Goal: Task Accomplishment & Management: Manage account settings

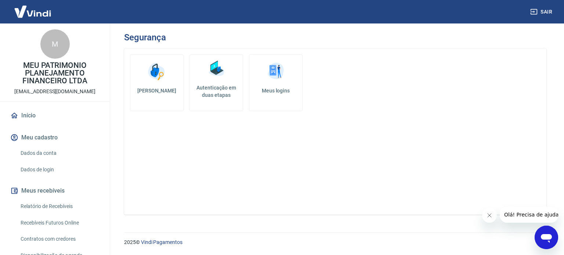
click at [225, 89] on h5 "Autenticação em duas etapas" at bounding box center [216, 91] width 47 height 15
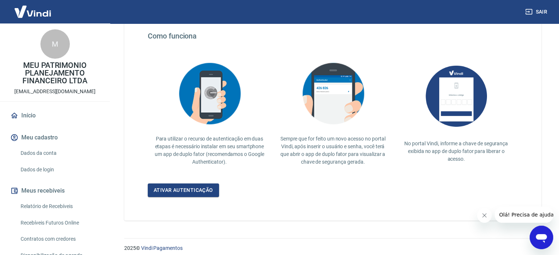
scroll to position [143, 0]
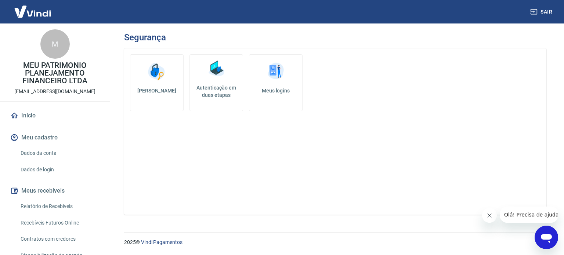
click at [220, 92] on h5 "Autenticação em duas etapas" at bounding box center [216, 91] width 47 height 15
click at [210, 93] on h5 "Autenticação em duas etapas" at bounding box center [216, 91] width 47 height 15
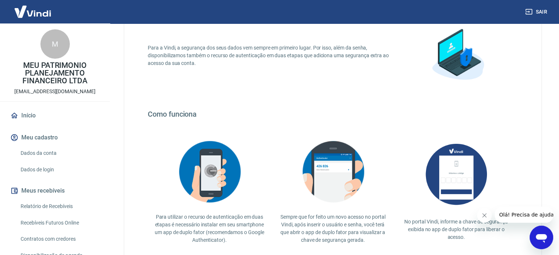
scroll to position [143, 0]
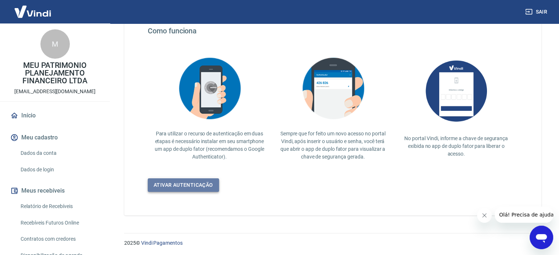
click at [184, 186] on link "Ativar autenticação" at bounding box center [183, 186] width 71 height 14
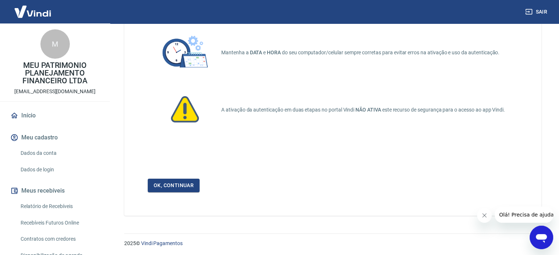
scroll to position [50, 0]
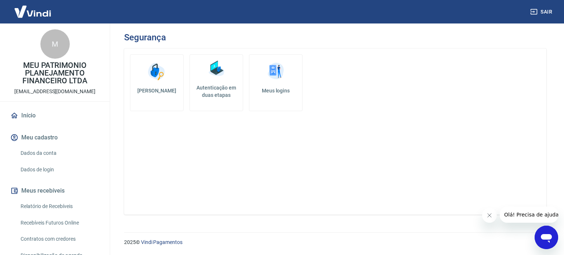
click at [25, 7] on img at bounding box center [33, 11] width 48 height 22
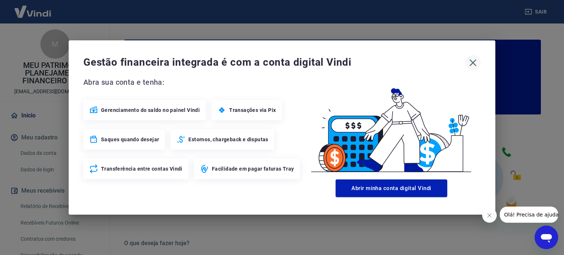
click at [474, 57] on button "button" at bounding box center [472, 62] width 15 height 15
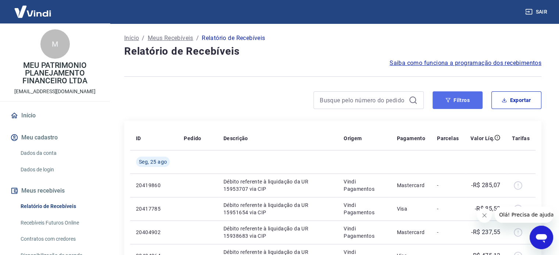
click at [444, 103] on button "Filtros" at bounding box center [457, 100] width 50 height 18
click at [455, 94] on button "Filtros" at bounding box center [457, 100] width 50 height 18
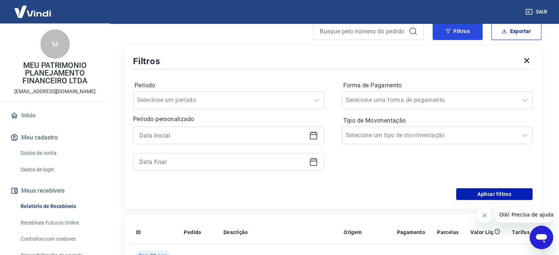
scroll to position [73, 0]
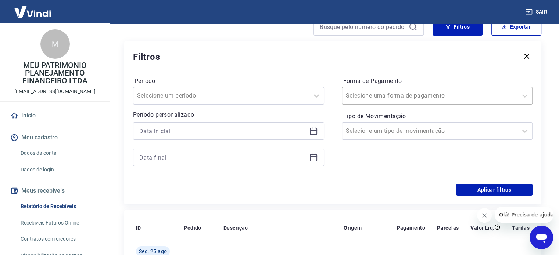
click at [374, 96] on input "Forma de Pagamento" at bounding box center [383, 95] width 74 height 9
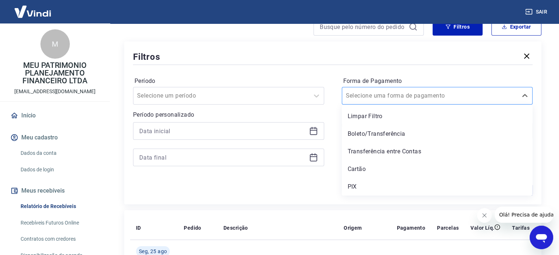
click at [374, 96] on input "Forma de Pagamento" at bounding box center [383, 95] width 74 height 9
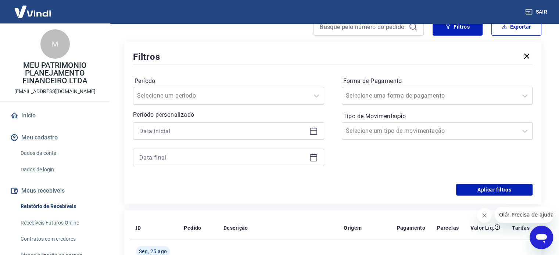
click at [333, 76] on div "Período Selecione um período Período personalizado Forma de Pagamento Selecione…" at bounding box center [332, 125] width 399 height 118
click at [364, 137] on div "Selecione um tipo de movimentação" at bounding box center [430, 131] width 176 height 13
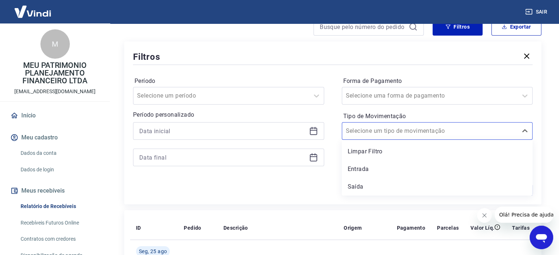
click at [339, 125] on div "Período Selecione um período Período personalizado Forma de Pagamento Selecione…" at bounding box center [332, 125] width 399 height 118
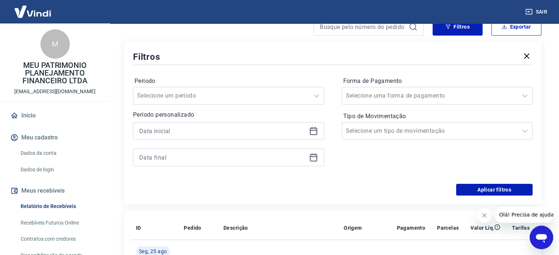
click at [208, 80] on label "Período" at bounding box center [228, 81] width 188 height 9
click at [204, 93] on div at bounding box center [221, 96] width 168 height 10
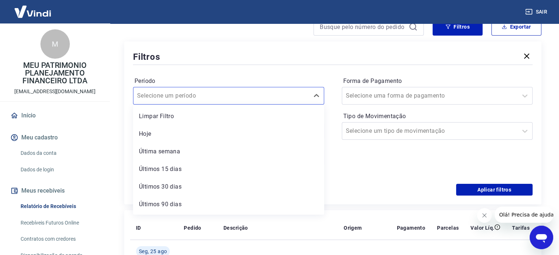
click at [200, 74] on div "Período option Limpar Filtro focused, 1 of 7. 7 results available. Use Up and D…" at bounding box center [332, 125] width 399 height 118
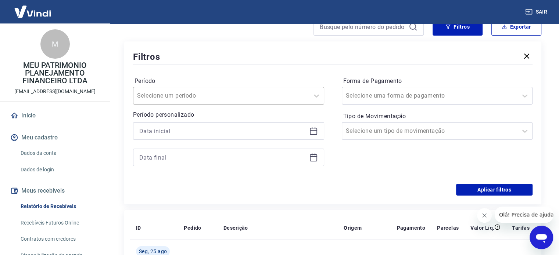
click at [199, 98] on input "Período" at bounding box center [174, 95] width 74 height 9
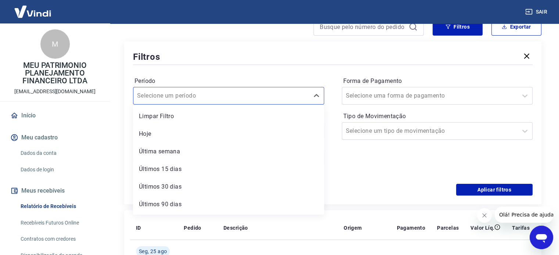
click at [186, 60] on div "Filtros" at bounding box center [332, 56] width 399 height 13
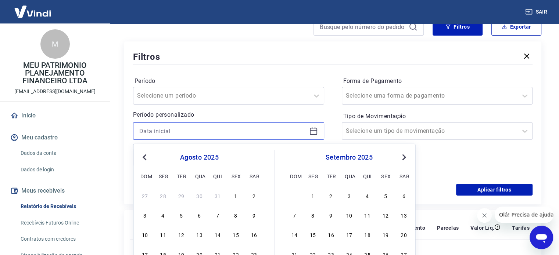
drag, startPoint x: 179, startPoint y: 129, endPoint x: 176, endPoint y: 130, distance: 3.8
click at [179, 129] on input at bounding box center [222, 131] width 167 height 11
click at [145, 159] on button "Previous Month" at bounding box center [144, 157] width 9 height 9
click at [140, 197] on div "1" at bounding box center [144, 195] width 9 height 9
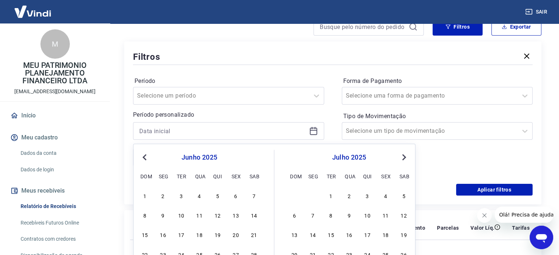
type input "01/06/2025"
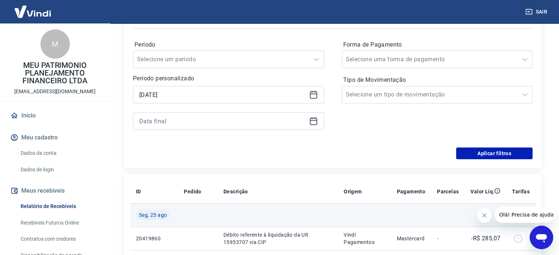
scroll to position [110, 0]
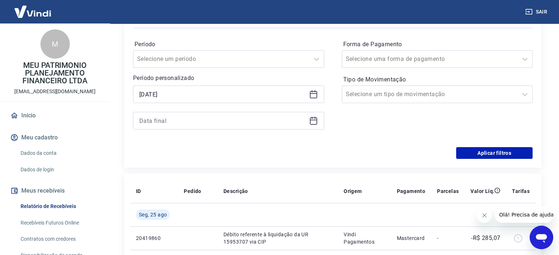
click at [312, 122] on icon at bounding box center [313, 120] width 9 height 9
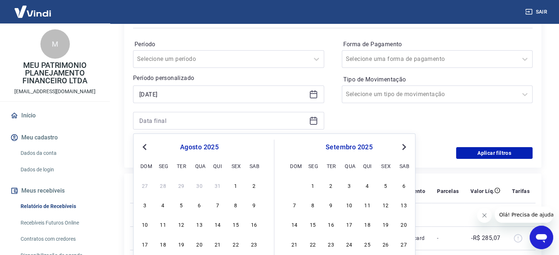
click at [142, 148] on button "Previous Month" at bounding box center [144, 147] width 9 height 9
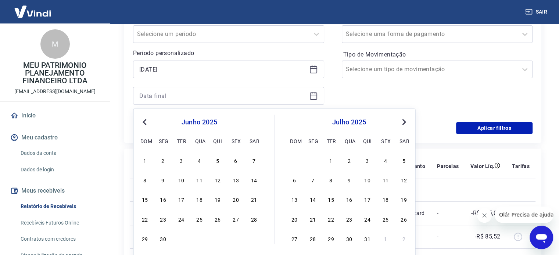
scroll to position [147, 0]
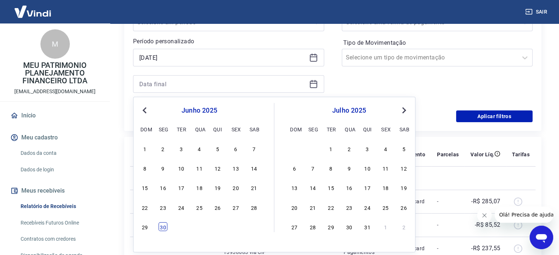
click at [165, 225] on div "30" at bounding box center [163, 227] width 9 height 9
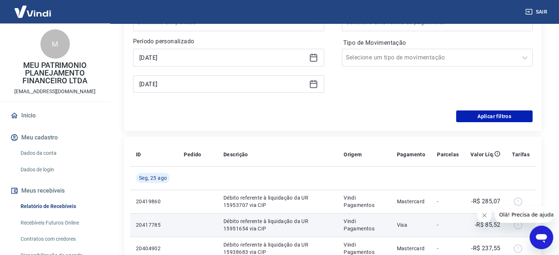
type input "30/06/2025"
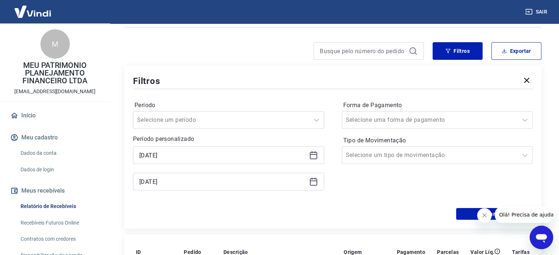
scroll to position [37, 0]
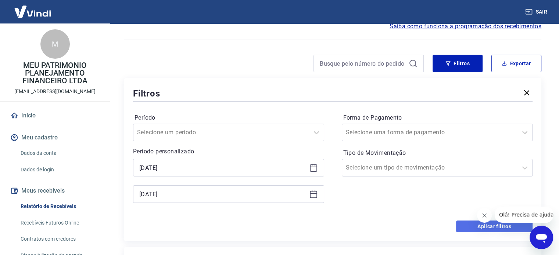
click at [457, 226] on button "Aplicar filtros" at bounding box center [494, 227] width 76 height 12
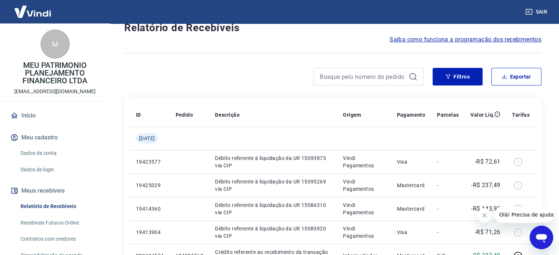
scroll to position [37, 0]
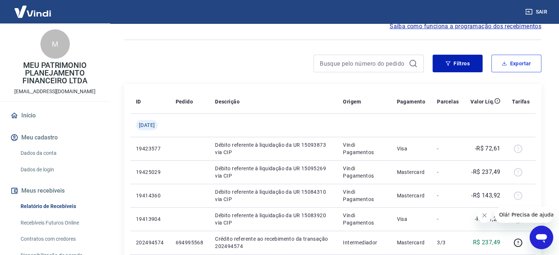
click at [507, 62] on icon "button" at bounding box center [503, 63] width 5 height 5
type input "01/06/2025"
type input "30/06/2025"
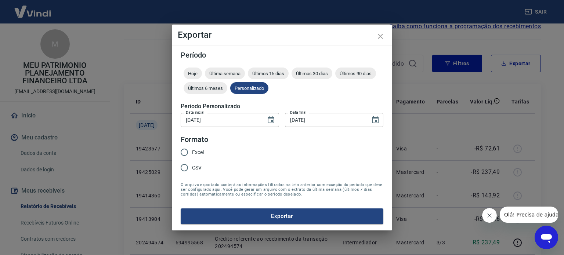
click at [187, 152] on input "Excel" at bounding box center [184, 152] width 15 height 15
radio input "true"
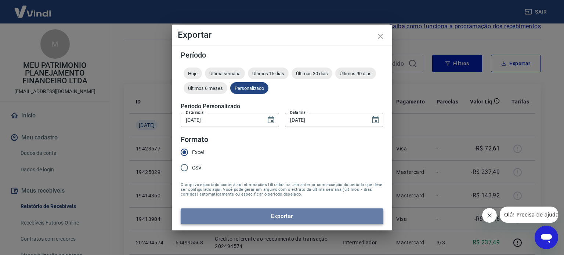
click at [257, 216] on button "Exportar" at bounding box center [282, 216] width 203 height 15
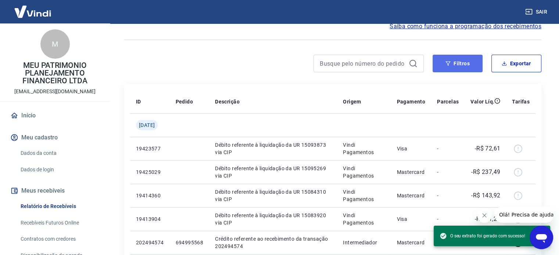
click at [448, 64] on icon "button" at bounding box center [447, 63] width 5 height 5
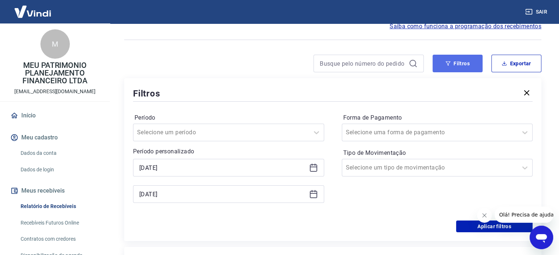
click at [460, 61] on button "Filtros" at bounding box center [457, 64] width 50 height 18
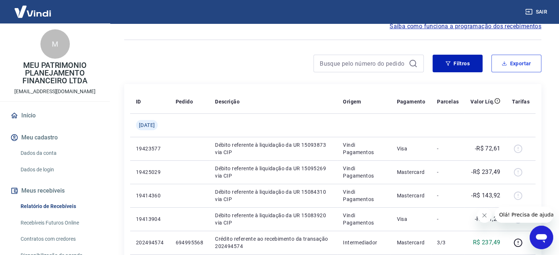
click at [517, 62] on button "Exportar" at bounding box center [516, 64] width 50 height 18
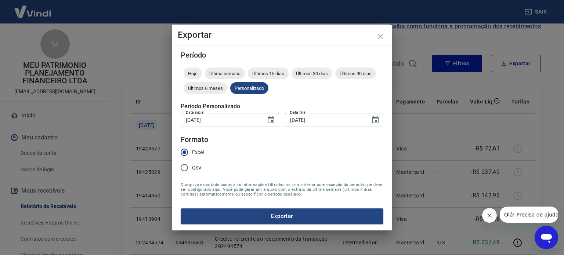
click at [238, 120] on input "01/06/2025" at bounding box center [221, 120] width 80 height 14
click at [272, 120] on icon "Choose date, selected date is 1 de jun de 2025" at bounding box center [271, 119] width 7 height 7
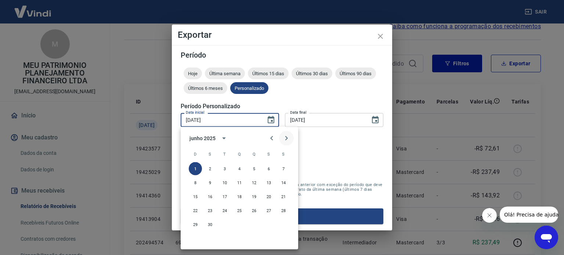
click at [287, 136] on icon "Next month" at bounding box center [286, 138] width 9 height 9
click at [224, 167] on button "1" at bounding box center [224, 168] width 13 height 13
type input "01/07/2025"
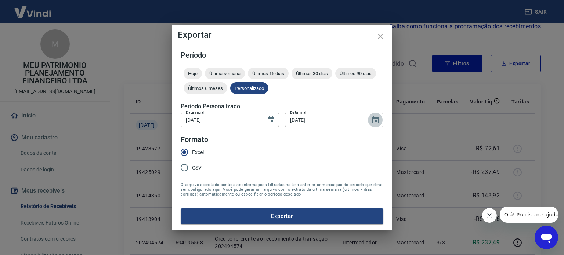
click at [379, 117] on icon "Choose date, selected date is 30 de jun de 2025" at bounding box center [375, 120] width 9 height 9
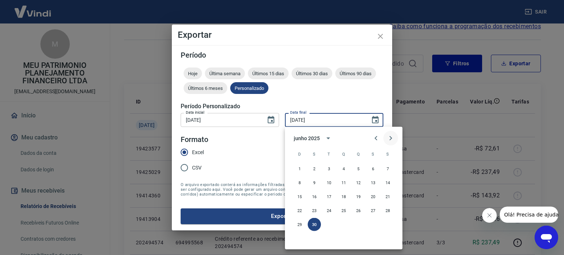
click at [385, 139] on button "Next month" at bounding box center [391, 138] width 15 height 15
click at [357, 221] on button "31" at bounding box center [358, 224] width 13 height 13
type input "31/07/2025"
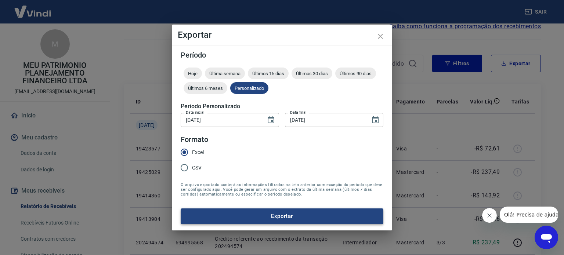
click at [273, 214] on button "Exportar" at bounding box center [282, 216] width 203 height 15
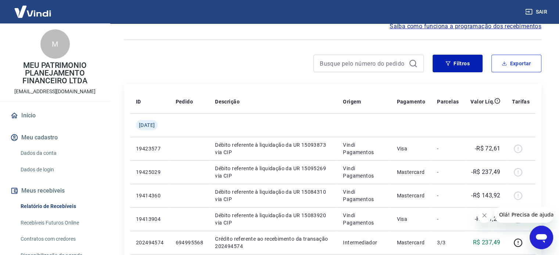
scroll to position [51, 0]
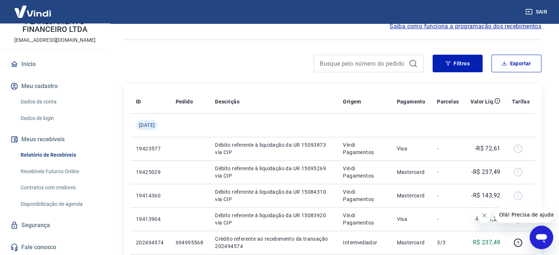
click at [37, 229] on link "Segurança" at bounding box center [55, 225] width 92 height 16
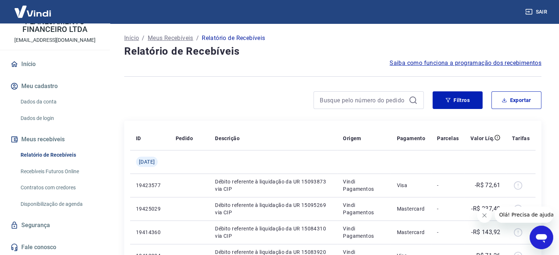
click at [47, 13] on img at bounding box center [33, 11] width 48 height 22
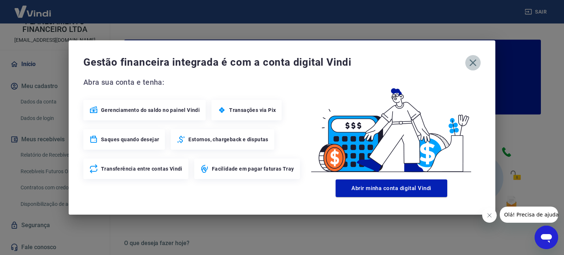
click at [475, 69] on button "button" at bounding box center [472, 62] width 15 height 15
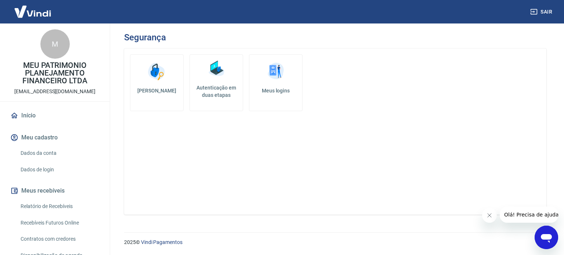
click at [289, 86] on link "Meus logins" at bounding box center [276, 82] width 54 height 57
click at [216, 91] on h5 "Autenticação em duas etapas" at bounding box center [216, 91] width 47 height 15
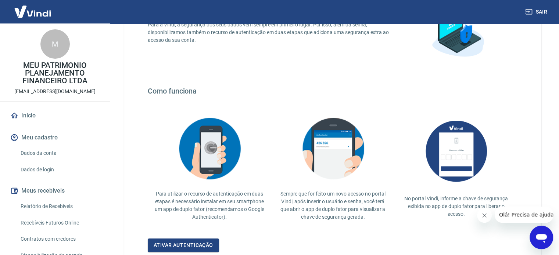
scroll to position [143, 0]
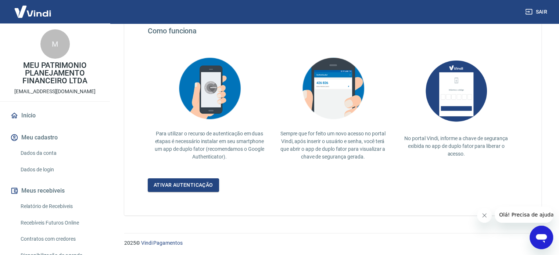
click at [488, 215] on button "Fechar mensagem da empresa" at bounding box center [484, 215] width 15 height 15
click at [206, 195] on div "Para a Vindi, a segurança dos seus dados vem sempre em primeiro lugar. Por isso…" at bounding box center [332, 61] width 417 height 310
click at [206, 187] on link "Ativar autenticação" at bounding box center [183, 186] width 71 height 14
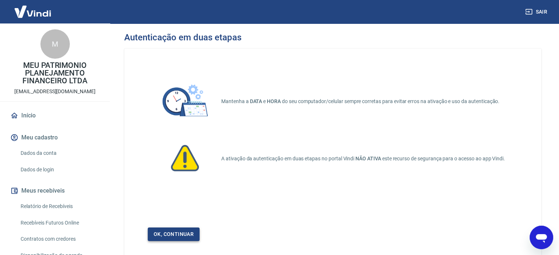
click at [190, 236] on link "Ok, continuar" at bounding box center [174, 235] width 52 height 14
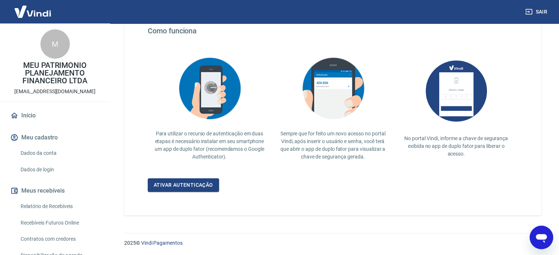
click at [48, 171] on link "Dados de login" at bounding box center [59, 169] width 83 height 15
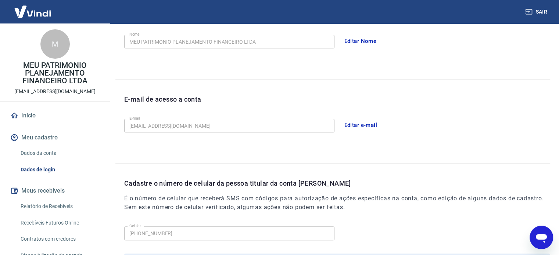
scroll to position [215, 0]
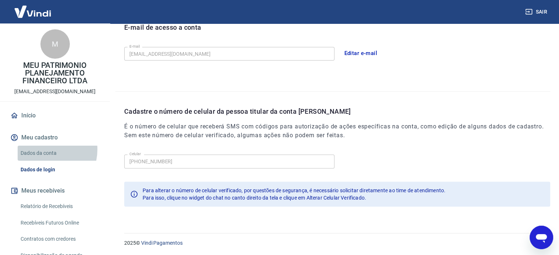
click at [44, 150] on link "Dados da conta" at bounding box center [59, 153] width 83 height 15
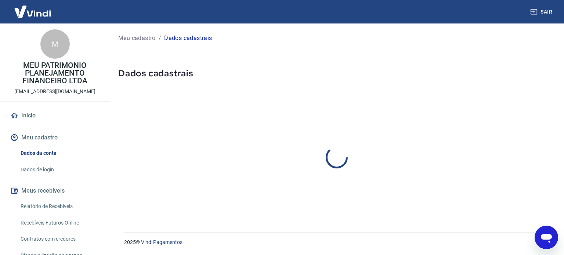
select select "ES"
select select "business"
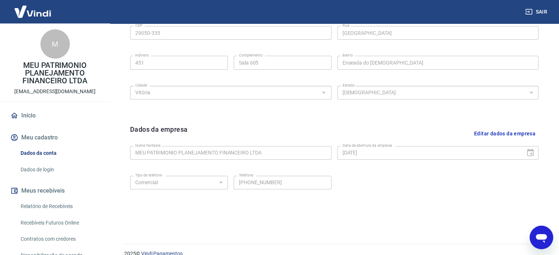
scroll to position [274, 0]
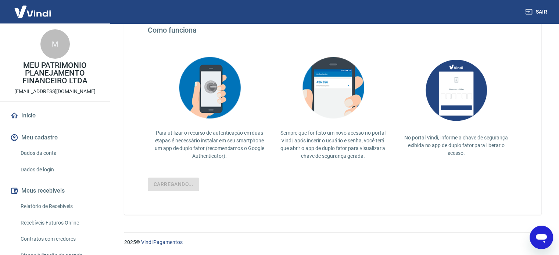
scroll to position [143, 0]
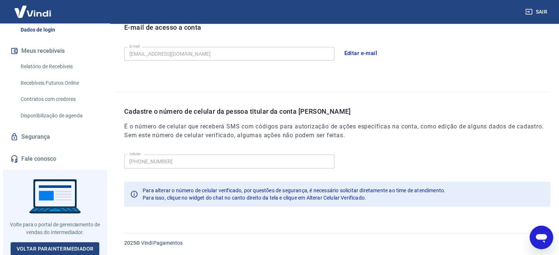
scroll to position [141, 0]
click at [533, 240] on div "Abrir janela de mensagens" at bounding box center [541, 238] width 22 height 22
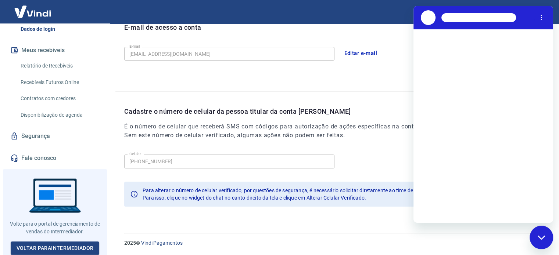
scroll to position [0, 0]
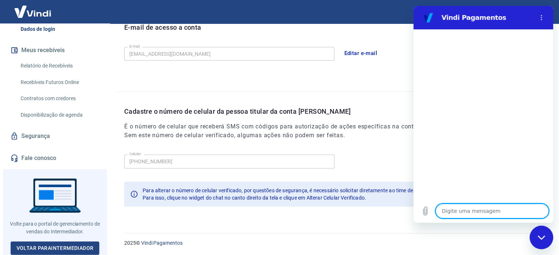
type textarea "x"
type textarea "B"
type textarea "x"
type textarea "Bo"
type textarea "x"
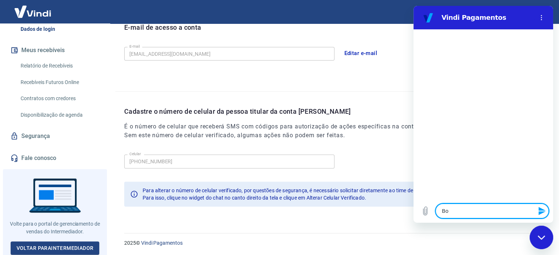
type textarea "Boa"
type textarea "x"
type textarea "Boa"
type textarea "x"
type textarea "Boa t"
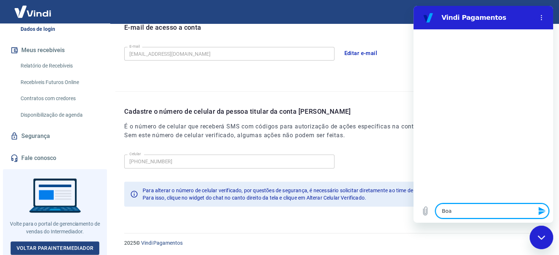
type textarea "x"
type textarea "Boa ta"
type textarea "x"
type textarea "Boa tar"
type textarea "x"
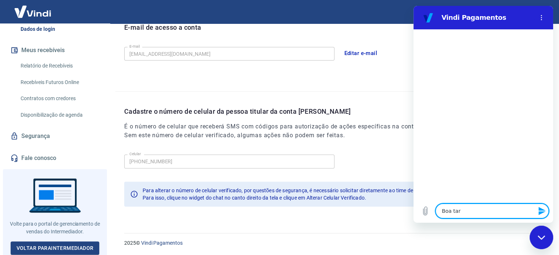
type textarea "Boa tard"
type textarea "x"
type textarea "Boa tarde"
type textarea "x"
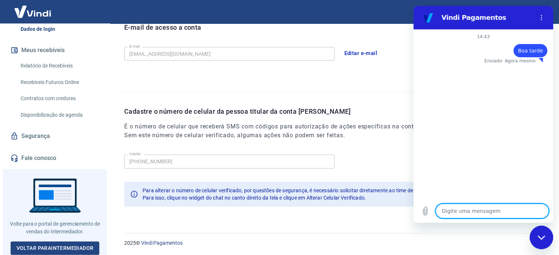
type textarea "G"
type textarea "x"
type textarea "Go"
type textarea "x"
type textarea "Gos"
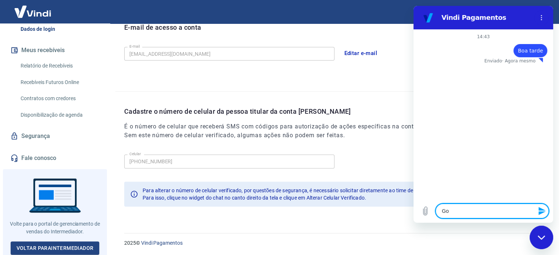
type textarea "x"
type textarea "Gost"
type textarea "x"
type textarea "Gosta"
type textarea "x"
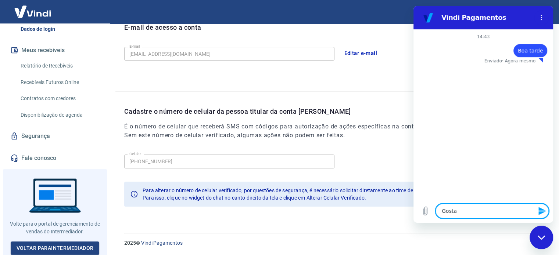
type textarea "Gostar"
type textarea "x"
type textarea "Gostari"
type textarea "x"
type textarea "Gostaria"
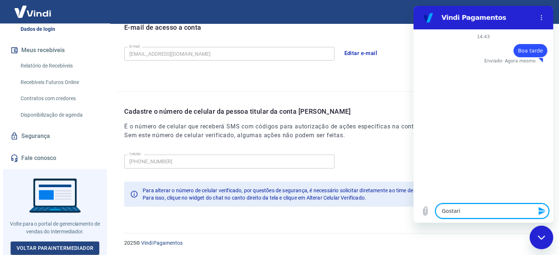
type textarea "x"
type textarea "Gostaria"
type textarea "x"
type textarea "Gostaria d"
type textarea "x"
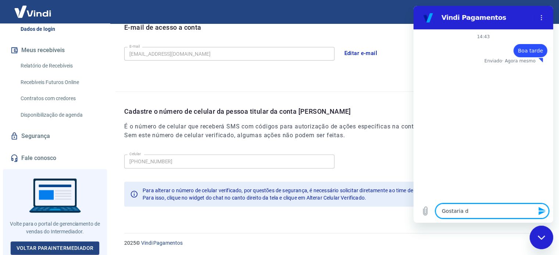
type textarea "Gostaria de"
type textarea "x"
type textarea "Gostaria de"
type textarea "x"
type textarea "Gostaria de r"
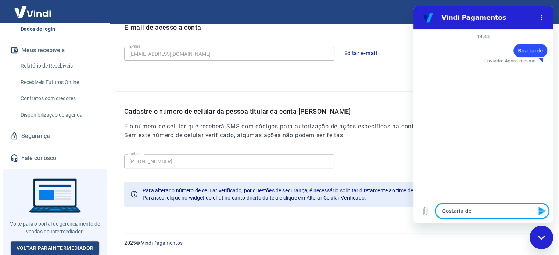
type textarea "x"
type textarea "Gostaria de re"
type textarea "x"
type textarea "Gostaria de res"
type textarea "x"
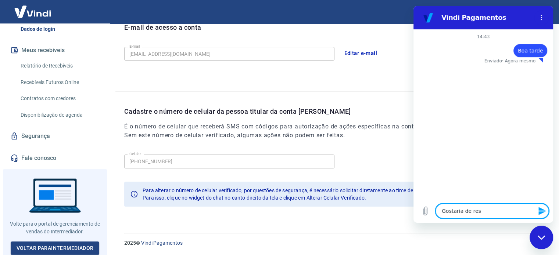
type textarea "Gostaria de resm"
type textarea "x"
type textarea "Gostaria de res"
type textarea "x"
type textarea "Gostaria de re"
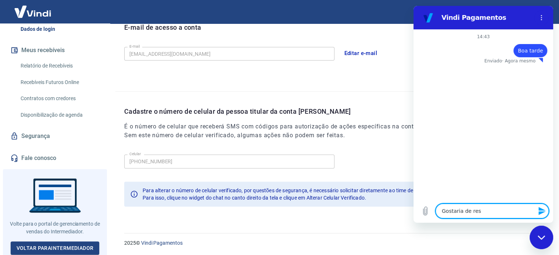
type textarea "x"
type textarea "Gostaria de rem"
type textarea "x"
type textarea "Gostaria de remo"
type textarea "x"
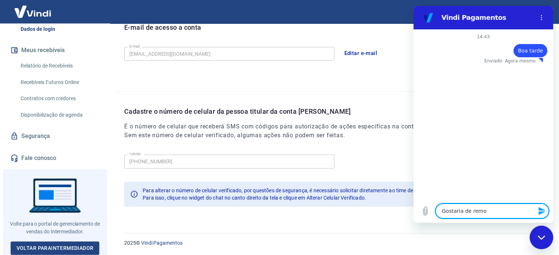
type textarea "Gostaria de remov"
type textarea "x"
type textarea "Gostaria de remove"
type textarea "x"
type textarea "Gostaria de remover"
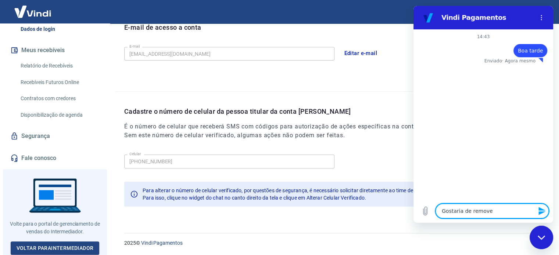
type textarea "x"
type textarea "Gostaria de remover"
type textarea "x"
type textarea "Gostaria de remover a"
type textarea "x"
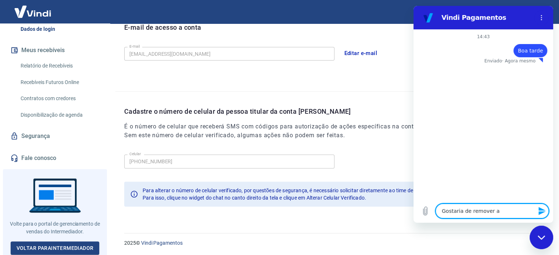
type textarea "Gostaria de remover a"
type textarea "x"
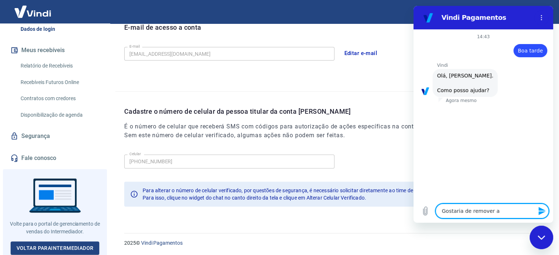
type textarea "Gostaria de remover a a"
type textarea "x"
type textarea "Gostaria de remover a au"
type textarea "x"
type textarea "Gostaria de remover a aut"
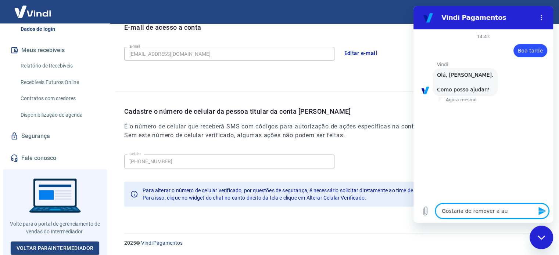
type textarea "x"
type textarea "Gostaria de remover a aute"
type textarea "x"
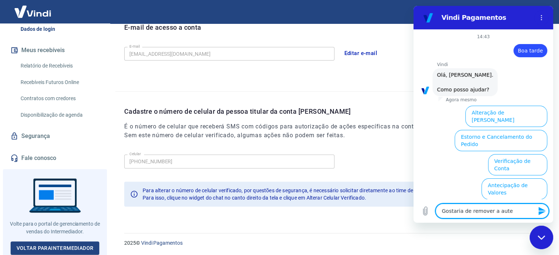
type textarea "Gostaria de remover a auten"
type textarea "x"
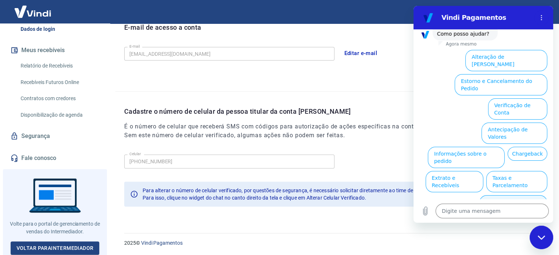
click at [501, 195] on button "Alterar celular verificado" at bounding box center [513, 205] width 68 height 21
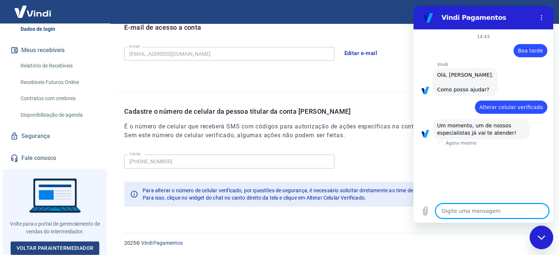
type textarea "x"
click at [476, 209] on textarea at bounding box center [491, 211] width 113 height 15
type textarea "G"
type textarea "x"
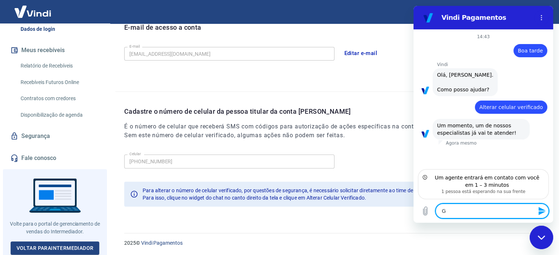
type textarea "Gs"
type textarea "x"
type textarea "Gst"
type textarea "x"
type textarea "Gs"
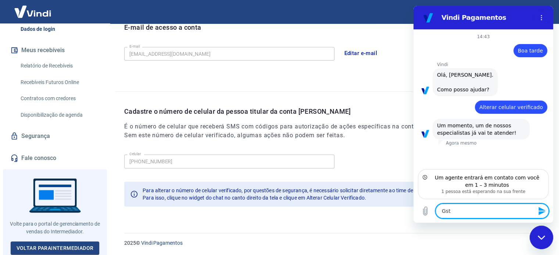
type textarea "x"
type textarea "G"
type textarea "x"
type textarea "Go"
type textarea "x"
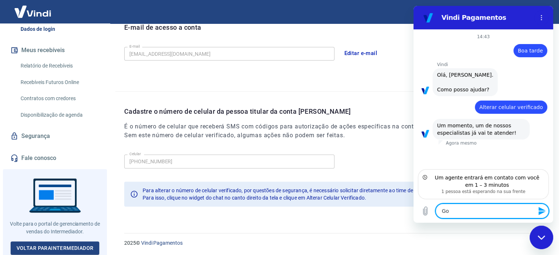
type textarea "Gos"
type textarea "x"
type textarea "Gost"
type textarea "x"
type textarea "Gosta"
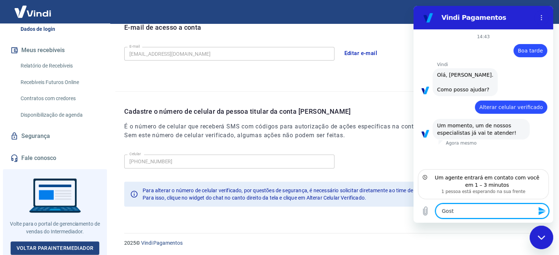
type textarea "x"
type textarea "Gostar"
type textarea "x"
type textarea "Gostari"
type textarea "x"
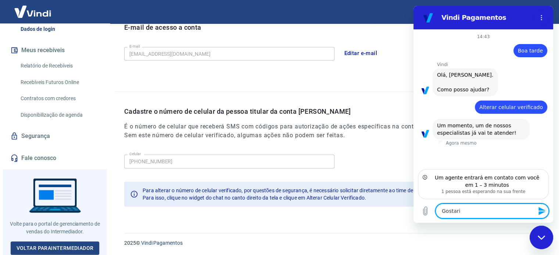
type textarea "Gostaria"
type textarea "x"
type textarea "Gostaria"
type textarea "x"
type textarea "Gostaria d"
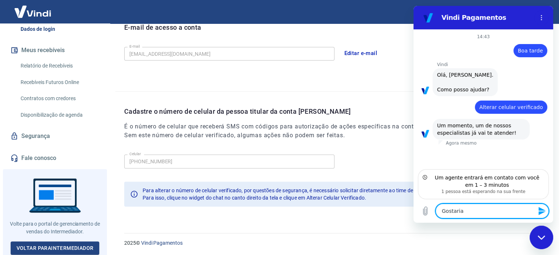
type textarea "x"
type textarea "Gostaria de"
type textarea "x"
type textarea "Gostaria de"
type textarea "x"
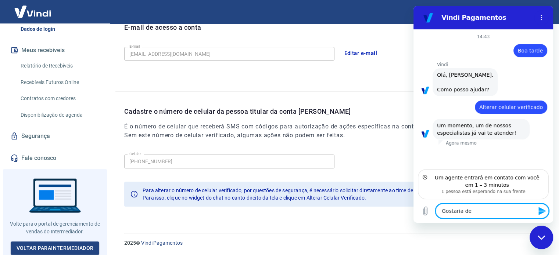
type textarea "Gostaria de s"
type textarea "x"
type textarea "Gostaria de sa"
type textarea "x"
type textarea "Gostaria de sab"
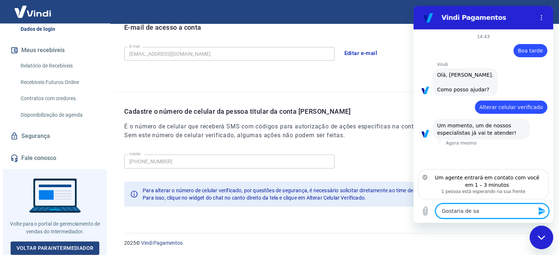
type textarea "x"
type textarea "Gostaria de sabe"
type textarea "x"
type textarea "Gostaria de sabe"
type textarea "x"
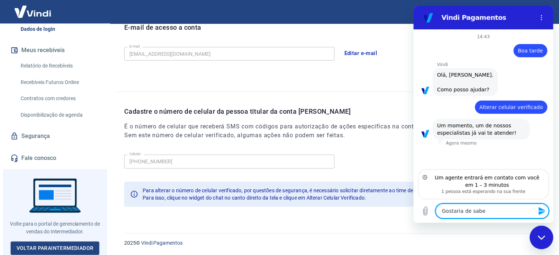
type textarea "Gostaria de sabe s"
type textarea "x"
type textarea "Gostaria de sabe se"
type textarea "x"
type textarea "Gostaria de sabe se"
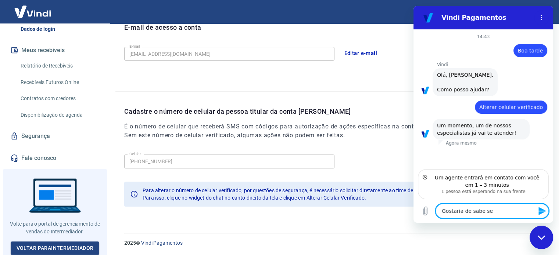
type textarea "x"
type textarea "Gostaria de sabe se t"
type textarea "x"
type textarea "Gostaria de sabe se"
type textarea "x"
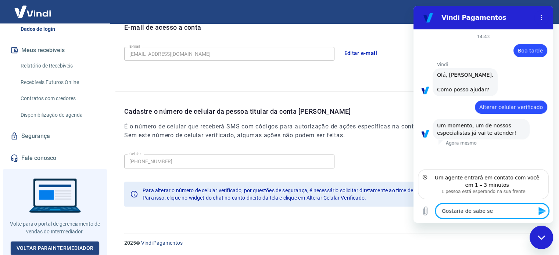
type textarea "Gostaria de sabe se"
type textarea "x"
type textarea "Gostaria de sabe s"
type textarea "x"
type textarea "Gostaria de sabe"
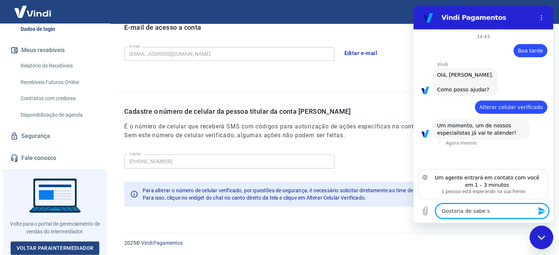
type textarea "x"
type textarea "Gostaria de sabe"
type textarea "x"
type textarea "Gostaria de saber"
type textarea "x"
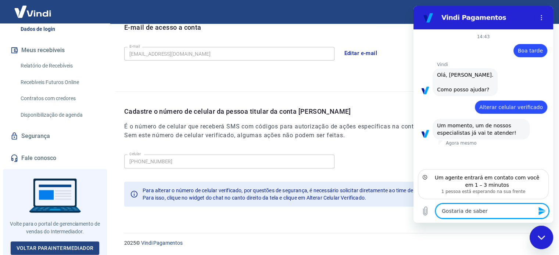
type textarea "Gostaria de saber"
type textarea "x"
type textarea "Gostaria de saber t"
type textarea "x"
type textarea "Gostaria de saber te"
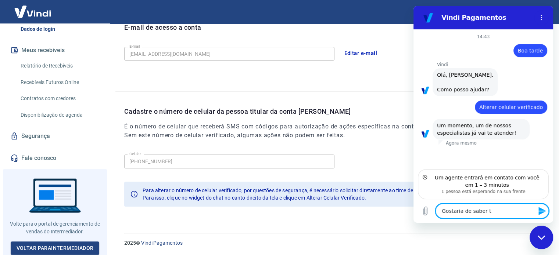
type textarea "x"
type textarea "Gostaria de saber t"
type textarea "x"
type textarea "Gostaria de saber"
type textarea "x"
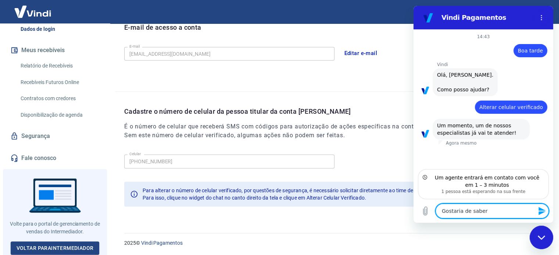
type textarea "Gostaria de saber s"
type textarea "x"
type textarea "Gostaria de saber se"
type textarea "x"
type textarea "Gostaria de saber set"
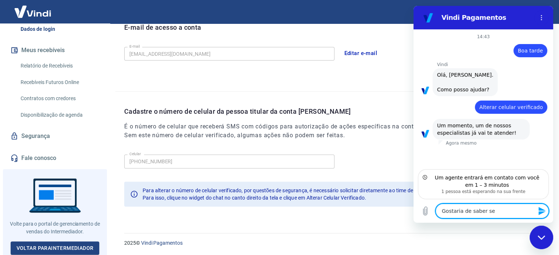
type textarea "x"
type textarea "Gostaria de saber sete"
type textarea "x"
type textarea "Gostaria de saber set"
type textarea "x"
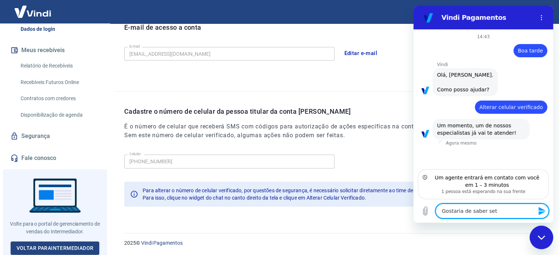
type textarea "Gostaria de saber se"
type textarea "x"
type textarea "Gostaria de saber set"
type textarea "x"
type textarea "Gostaria de saber sete"
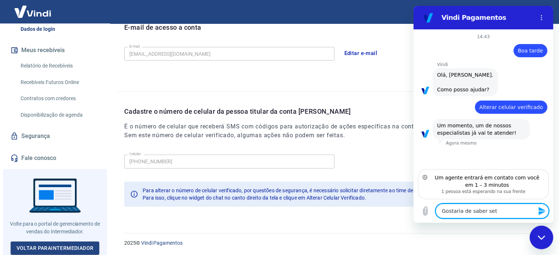
type textarea "x"
type textarea "Gostaria de saber set"
type textarea "x"
type textarea "Gostaria de saber se"
type textarea "x"
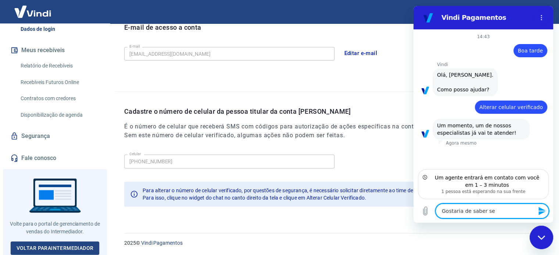
type textarea "Gostaria de saber se"
type textarea "x"
type textarea "Gostaria de saber se t"
type textarea "x"
type textarea "Gostaria de saber se te"
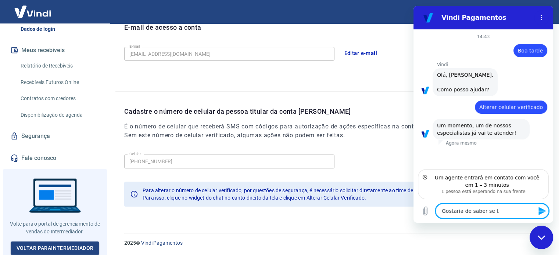
type textarea "x"
type textarea "Gostaria de saber se tem"
type textarea "x"
type textarea "Gostaria de saber se tem"
type textarea "x"
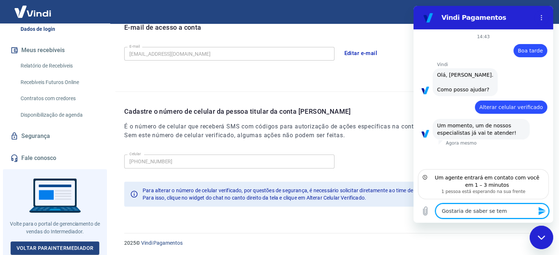
type textarea "Gostaria de saber se tem c"
type textarea "x"
type textarea "Gostaria de saber se tem co"
type textarea "x"
type textarea "Gostaria de saber se tem com"
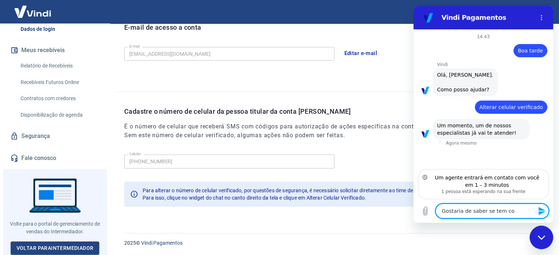
type textarea "x"
type textarea "Gostaria de saber se tem como"
type textarea "x"
type textarea "Gostaria de saber se tem como"
type textarea "x"
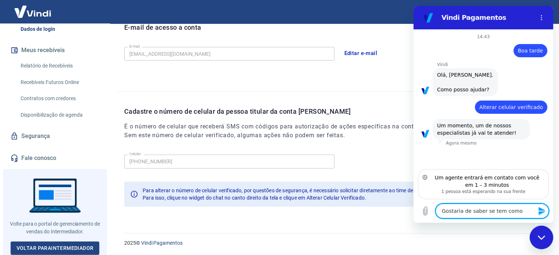
type textarea "Gostaria de saber se tem como r"
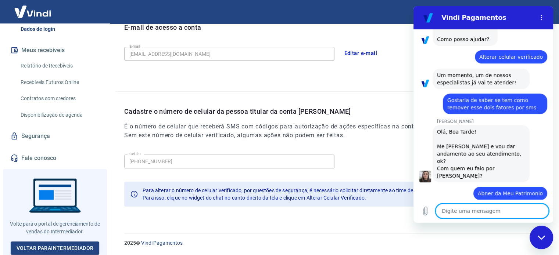
scroll to position [52, 0]
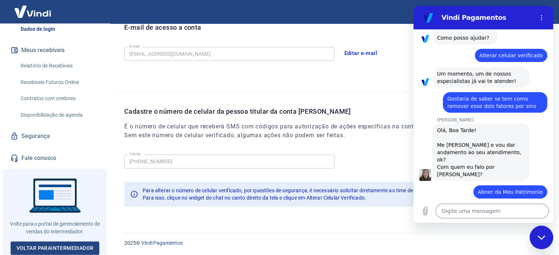
drag, startPoint x: 449, startPoint y: 96, endPoint x: 494, endPoint y: 102, distance: 46.0
click at [494, 102] on span "Gostaria de saber se tem como remover esse dois fatores por sms" at bounding box center [491, 102] width 89 height 13
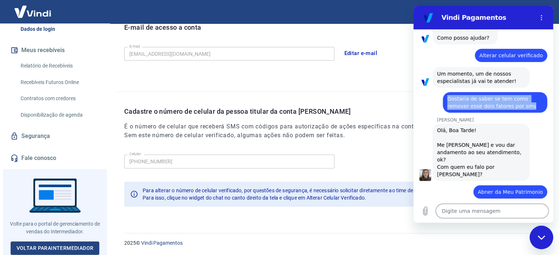
drag, startPoint x: 445, startPoint y: 98, endPoint x: 520, endPoint y: 106, distance: 75.0
click at [526, 107] on div "diz: Gostaria de saber se tem como remover esse dois fatores por sms" at bounding box center [495, 102] width 104 height 21
copy span "Gostaria de saber se tem como remover esse dois fatores por sms"
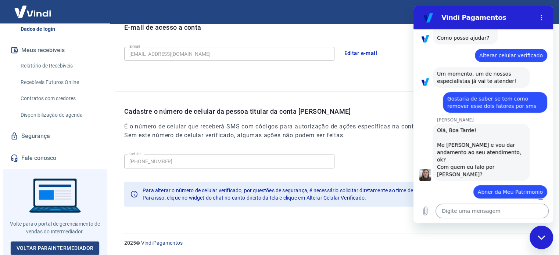
click at [466, 205] on textarea at bounding box center [491, 211] width 113 height 15
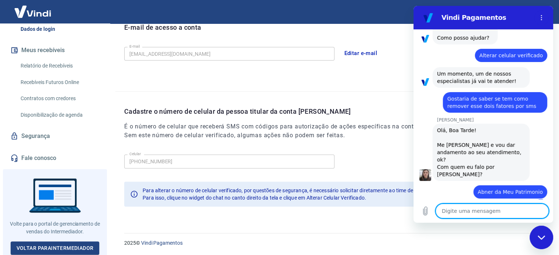
paste textarea "Gostaria de saber se tem como remover esse dois fatores por sms"
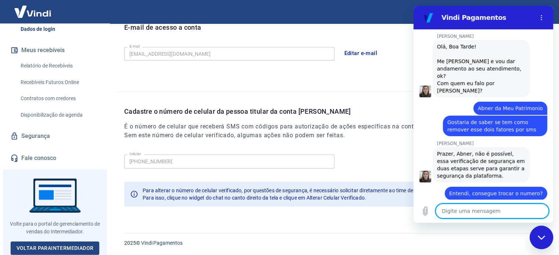
scroll to position [137, 0]
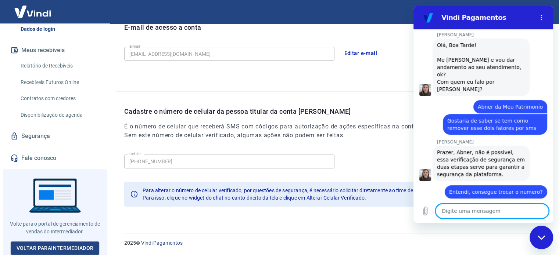
paste textarea "27 99657-2009"
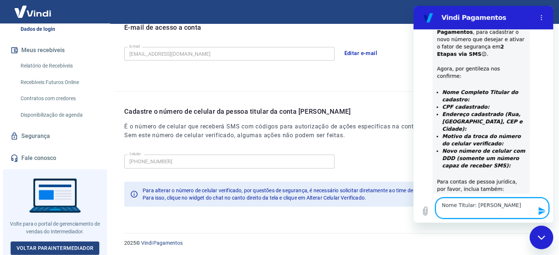
scroll to position [415, 0]
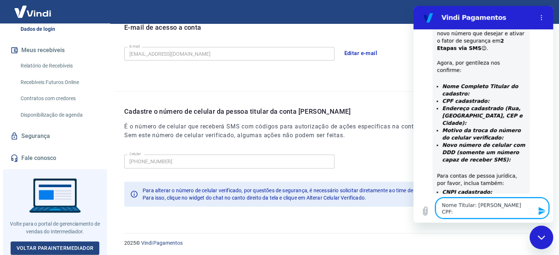
paste textarea "05504532701"
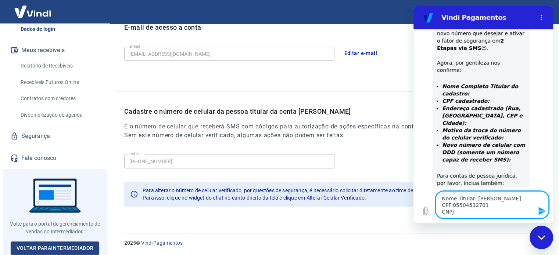
scroll to position [421, 0]
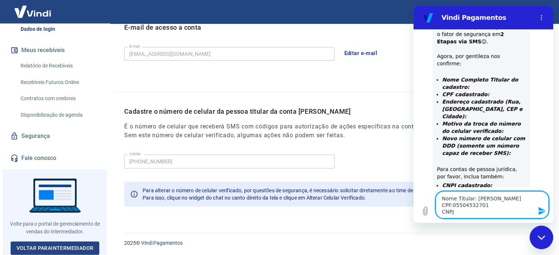
paste textarea "38.392.321/0001-51"
click at [452, 211] on textarea "Nome Titular: Renan Lima Silva CPF:05504532701 CNPJ38.392.321/0001-51" at bounding box center [491, 204] width 113 height 27
click at [506, 211] on textarea "Nome Titular: Renan Lima Silva CPF:05504532701 CNPJ:38.392.321/0001-51" at bounding box center [491, 204] width 113 height 27
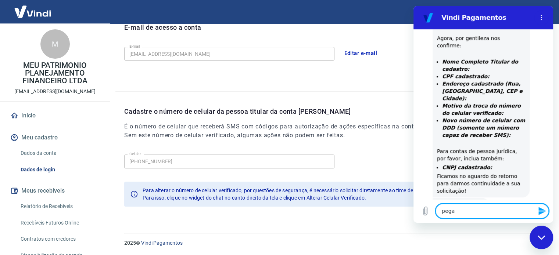
scroll to position [441, 0]
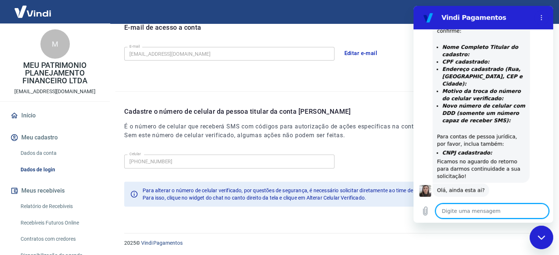
paste textarea "Nome Titular: Renan Lima Silva CPF:05504532701 CNPJ:38.392.321/0001-51 Endereço:"
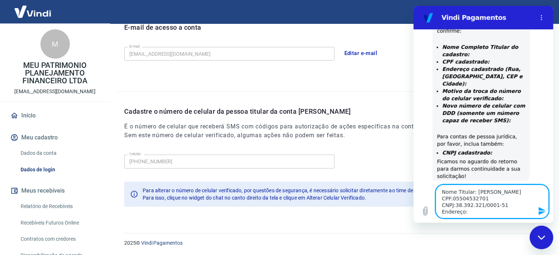
paste textarea "Avenida Nossa Senhora dos Navegantes"
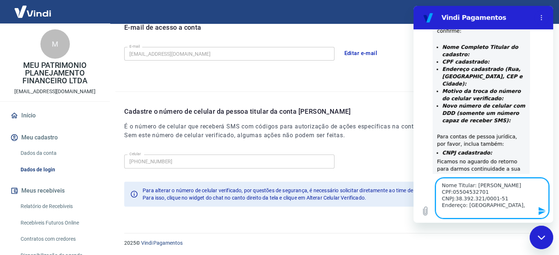
paste textarea "29050-335"
paste textarea "Enseada do Suá"
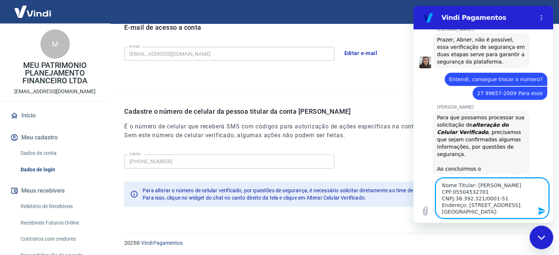
scroll to position [234, 0]
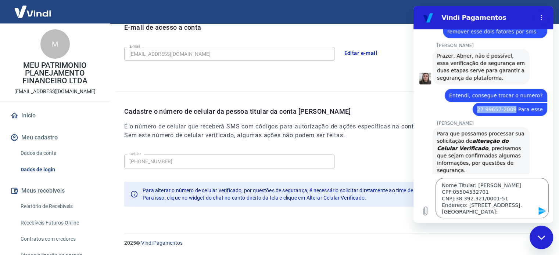
drag, startPoint x: 513, startPoint y: 102, endPoint x: 481, endPoint y: 105, distance: 32.1
click at [481, 105] on div "diz: 27 99657-2009 Para esse" at bounding box center [509, 109] width 75 height 13
copy span "27 99657-2009"
click at [481, 211] on textarea "Nome Titular: Renan Lima Silva CPF:05504532701 CNPJ:38.392.321/0001-51 Endereço…" at bounding box center [491, 198] width 113 height 40
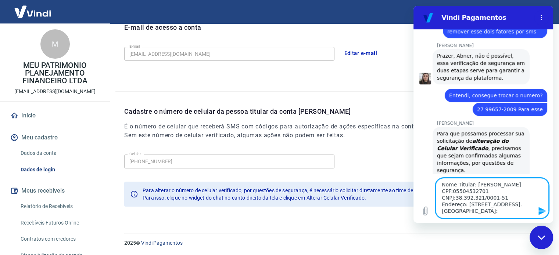
paste textarea "27 99657-2009"
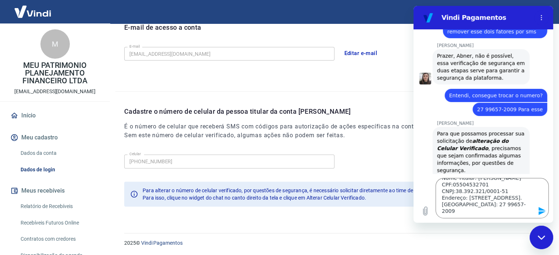
click at [546, 211] on icon "Enviar mensagem" at bounding box center [541, 211] width 9 height 9
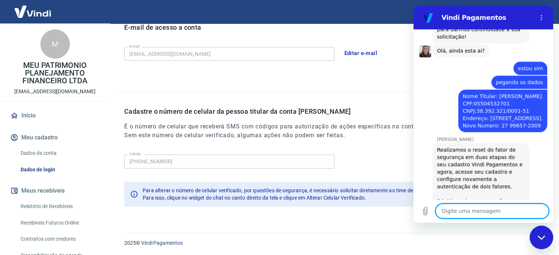
scroll to position [596, 0]
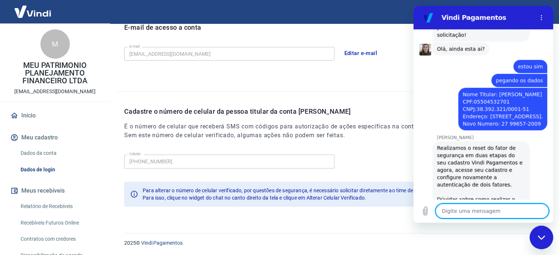
click at [479, 204] on link "Clique Aqui" at bounding box center [491, 207] width 35 height 6
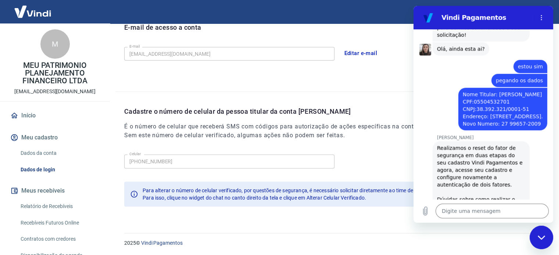
click at [503, 214] on div "Agora mesmo" at bounding box center [495, 217] width 115 height 6
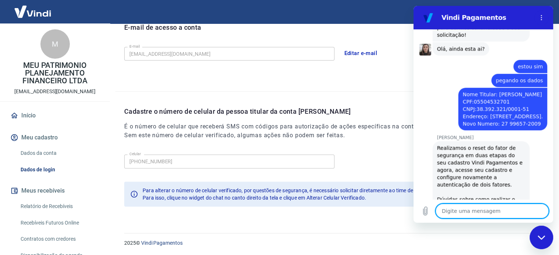
click at [485, 214] on textarea at bounding box center [491, 211] width 113 height 15
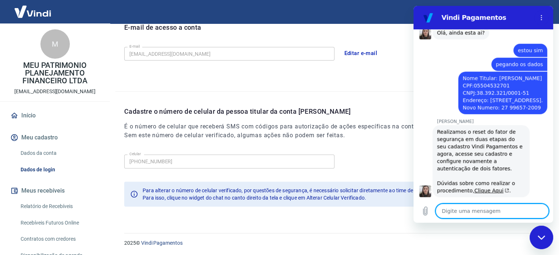
scroll to position [613, 0]
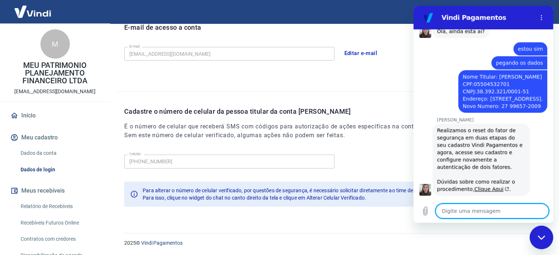
drag, startPoint x: 817, startPoint y: 12, endPoint x: 478, endPoint y: 212, distance: 393.6
click at [478, 212] on textarea at bounding box center [491, 211] width 113 height 15
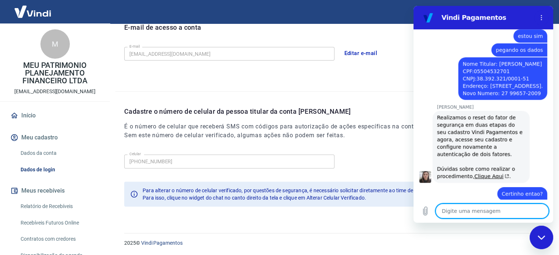
scroll to position [627, 0]
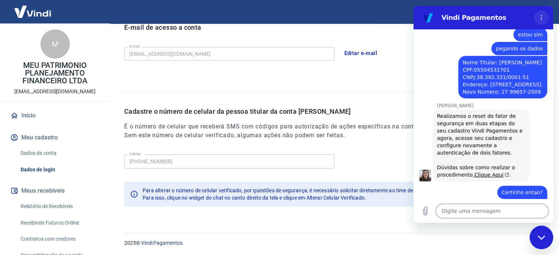
click at [539, 16] on icon "Menu de opções" at bounding box center [541, 18] width 6 height 6
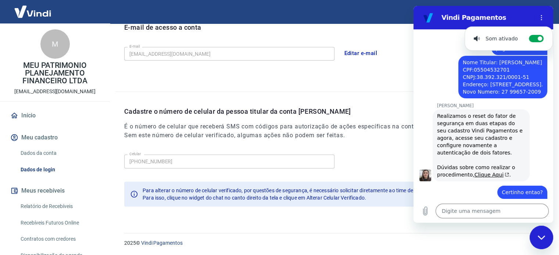
click at [517, 15] on h2 "Vindi Pagamentos" at bounding box center [486, 17] width 90 height 9
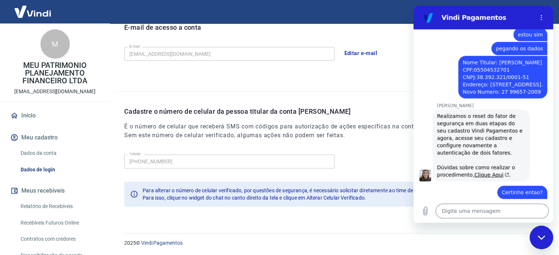
click at [541, 245] on div "Fechar janela de mensagens" at bounding box center [541, 238] width 22 height 22
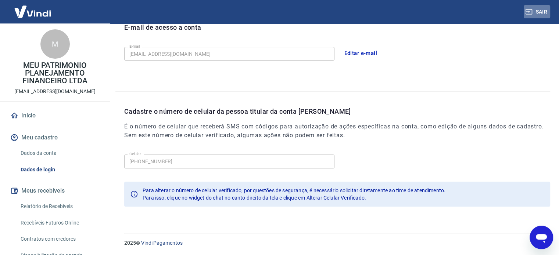
click at [529, 11] on icon "button" at bounding box center [528, 11] width 7 height 7
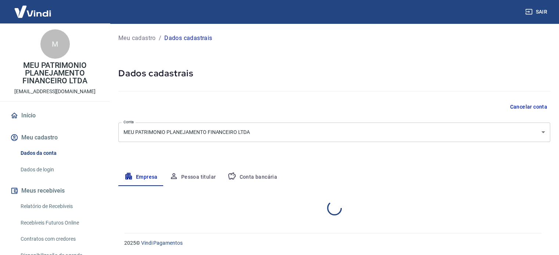
select select "ES"
select select "business"
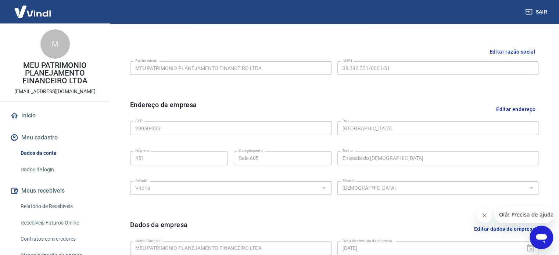
scroll to position [184, 0]
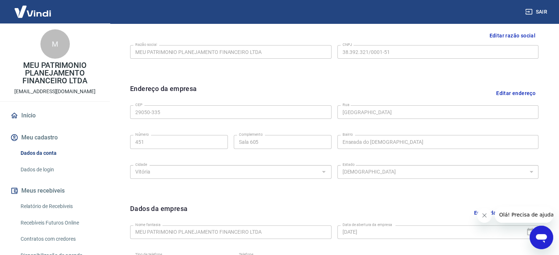
click at [332, 114] on div "CEP 29050-335 CEP [GEOGRAPHIC_DATA] [GEOGRAPHIC_DATA] Número Complemento Sala 6…" at bounding box center [334, 141] width 408 height 78
click at [278, 140] on div "CEP 29050-335 CEP [GEOGRAPHIC_DATA] [GEOGRAPHIC_DATA] Número Complemento Sala 6…" at bounding box center [334, 141] width 408 height 78
click at [354, 108] on div "CEP 29050-335 CEP [GEOGRAPHIC_DATA] [GEOGRAPHIC_DATA] Número Complemento Sala 6…" at bounding box center [334, 141] width 408 height 78
click at [344, 105] on label "Rua" at bounding box center [345, 105] width 7 height 6
click at [406, 111] on div "[GEOGRAPHIC_DATA]" at bounding box center [437, 112] width 201 height 14
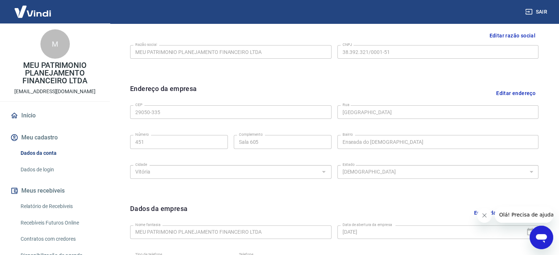
drag, startPoint x: 342, startPoint y: 104, endPoint x: 336, endPoint y: 116, distance: 13.6
click at [336, 116] on div "CEP 29050-335 CEP [GEOGRAPHIC_DATA] [GEOGRAPHIC_DATA] Número Complemento Sala 6…" at bounding box center [334, 141] width 408 height 78
click at [127, 109] on div "Endereço da empresa Editar endereço CEP 29050-335 CEP [GEOGRAPHIC_DATA] [GEOGRA…" at bounding box center [334, 138] width 420 height 120
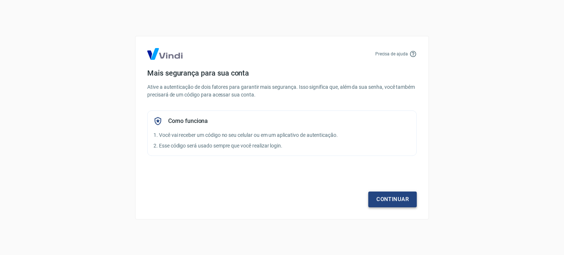
click at [388, 194] on link "Continuar" at bounding box center [392, 199] width 48 height 15
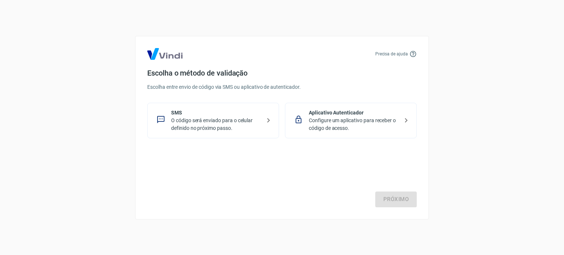
click at [181, 129] on p "O código será enviado para o celular definido no próximo passo." at bounding box center [216, 124] width 90 height 15
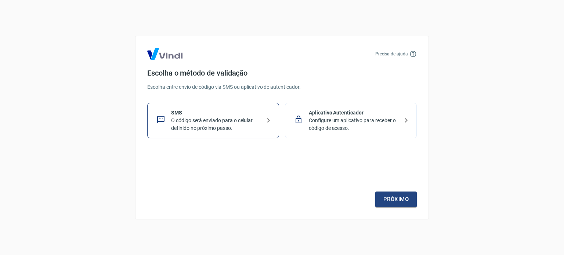
click at [388, 208] on div "Precisa de ajuda Escolha o método de validação Escolha entre envio de código vi…" at bounding box center [282, 128] width 294 height 184
click at [389, 203] on link "Próximo" at bounding box center [396, 199] width 42 height 15
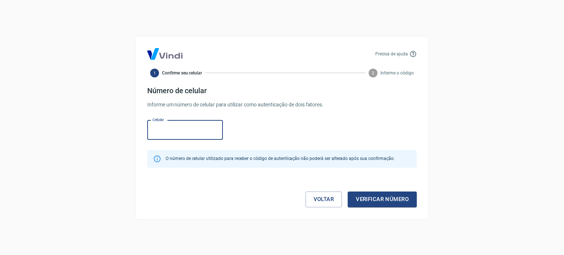
click at [172, 132] on input "Celular" at bounding box center [185, 129] width 76 height 19
paste input "[PHONE_NUMBER]"
type input "[PHONE_NUMBER]"
click at [387, 202] on button "Verificar número" at bounding box center [382, 199] width 69 height 15
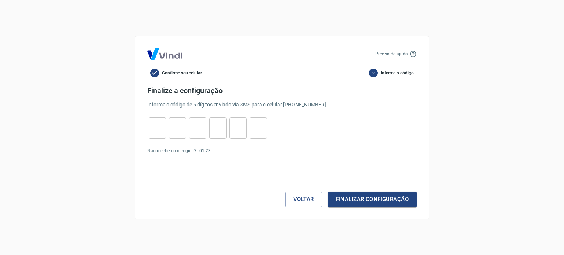
click at [157, 127] on input "tel" at bounding box center [157, 128] width 17 height 16
type input "6"
type input "0"
type input "5"
type input "0"
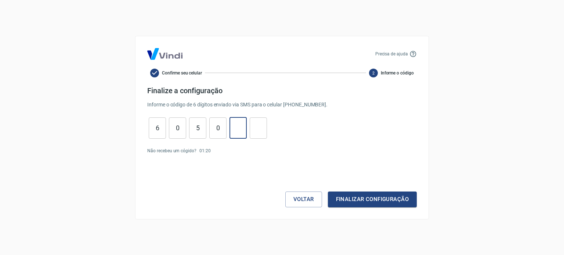
type input "2"
type input "3"
click at [394, 202] on button "Finalizar configuração" at bounding box center [372, 199] width 89 height 15
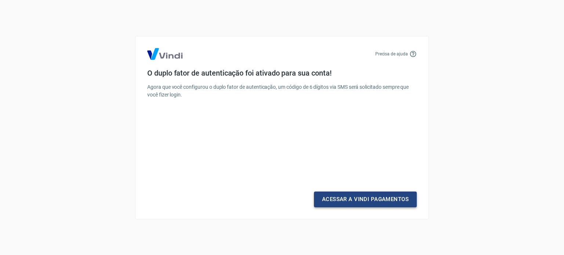
click at [392, 201] on link "Acessar a Vindi Pagamentos" at bounding box center [365, 199] width 103 height 15
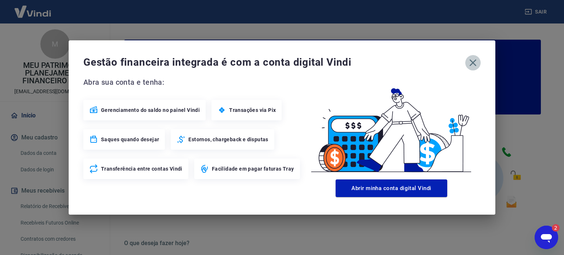
click at [470, 60] on icon "button" at bounding box center [473, 63] width 12 height 12
